Goal: Navigation & Orientation: Find specific page/section

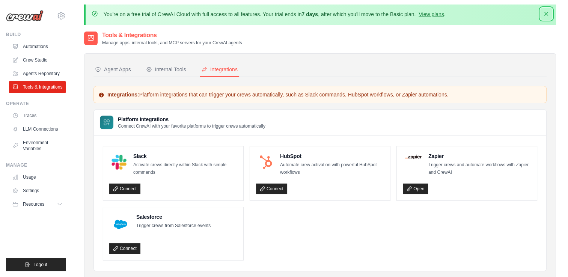
click at [547, 13] on icon "button" at bounding box center [547, 14] width 4 height 4
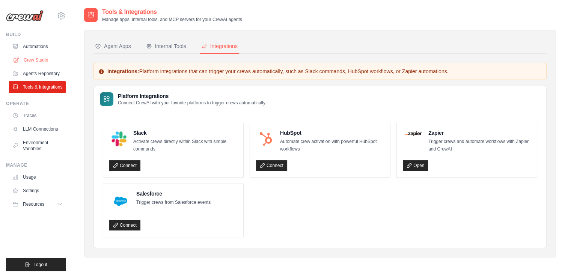
click at [36, 63] on link "Crew Studio" at bounding box center [38, 60] width 57 height 12
click at [130, 164] on link "Connect" at bounding box center [124, 165] width 31 height 11
click at [162, 47] on div "Internal Tools" at bounding box center [166, 46] width 40 height 8
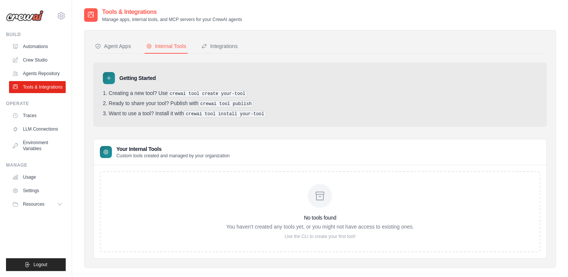
click at [260, 127] on div "Getting Started Creating a new tool? Use crewai tool create your-tool Ready to …" at bounding box center [320, 161] width 453 height 196
click at [27, 41] on link "Automations" at bounding box center [38, 47] width 57 height 12
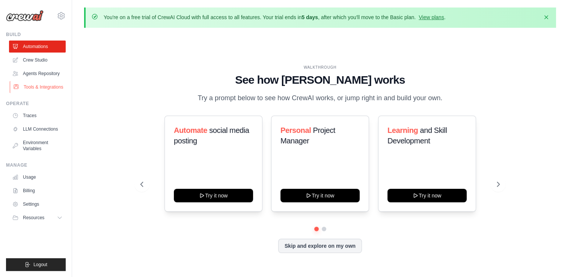
drag, startPoint x: 0, startPoint y: 0, endPoint x: 32, endPoint y: 85, distance: 90.4
click at [32, 85] on link "Tools & Integrations" at bounding box center [38, 87] width 57 height 12
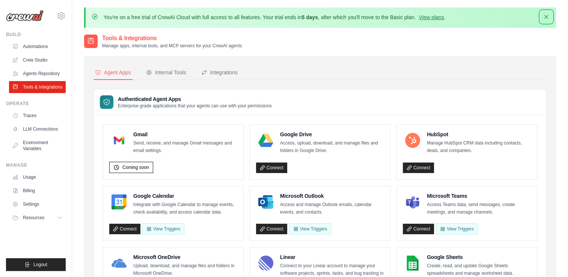
click at [548, 18] on icon "button" at bounding box center [547, 17] width 4 height 4
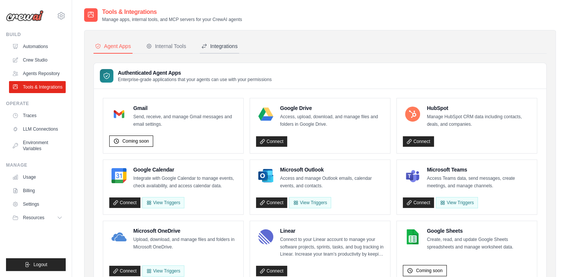
click at [206, 43] on icon at bounding box center [204, 46] width 6 height 6
